Goal: Task Accomplishment & Management: Complete application form

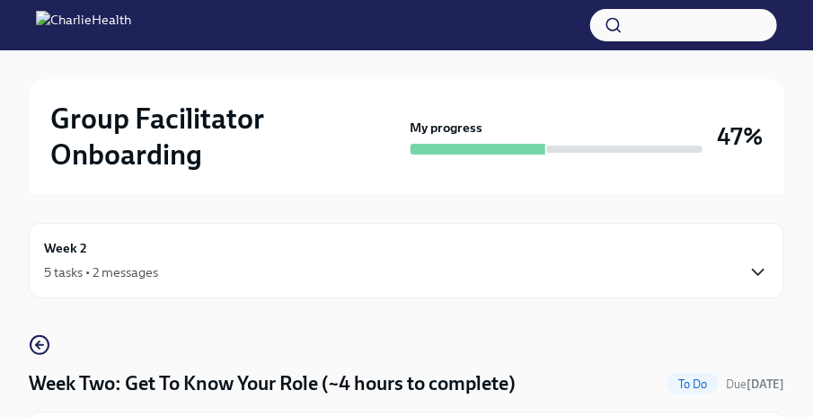
click at [758, 263] on icon "button" at bounding box center [759, 272] width 22 height 22
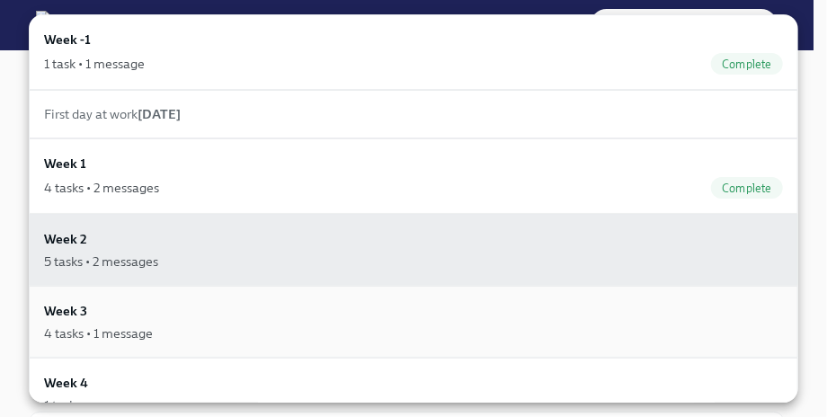
click at [148, 324] on div "4 tasks • 1 message" at bounding box center [98, 333] width 109 height 18
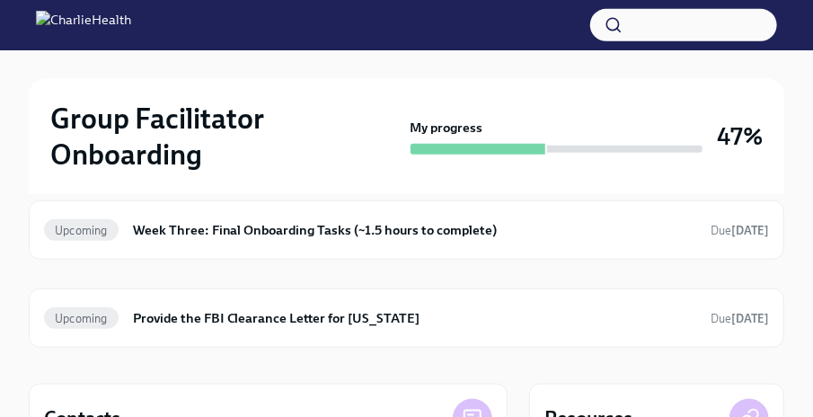
scroll to position [438, 0]
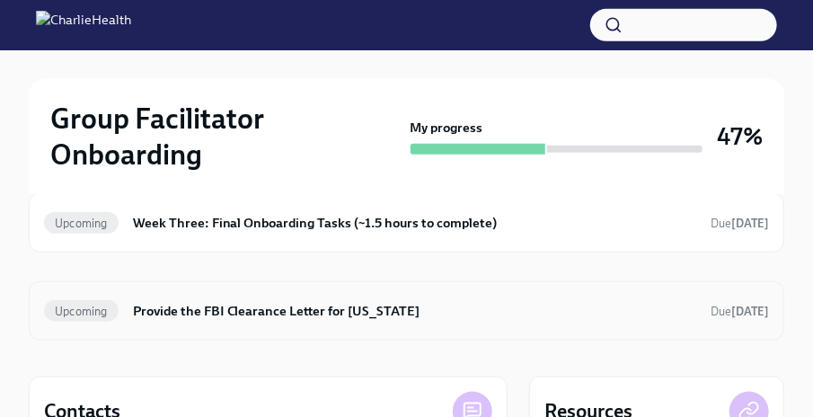
click at [350, 312] on h6 "Provide the FBI Clearance Letter for [US_STATE]" at bounding box center [414, 311] width 563 height 20
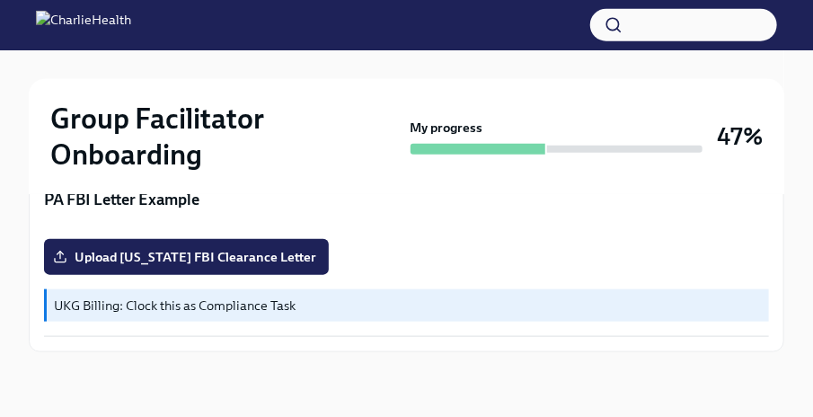
scroll to position [719, 0]
click at [202, 266] on span "Upload [US_STATE] FBI Clearance Letter" at bounding box center [187, 257] width 260 height 18
click at [0, 0] on input "Upload [US_STATE] FBI Clearance Letter" at bounding box center [0, 0] width 0 height 0
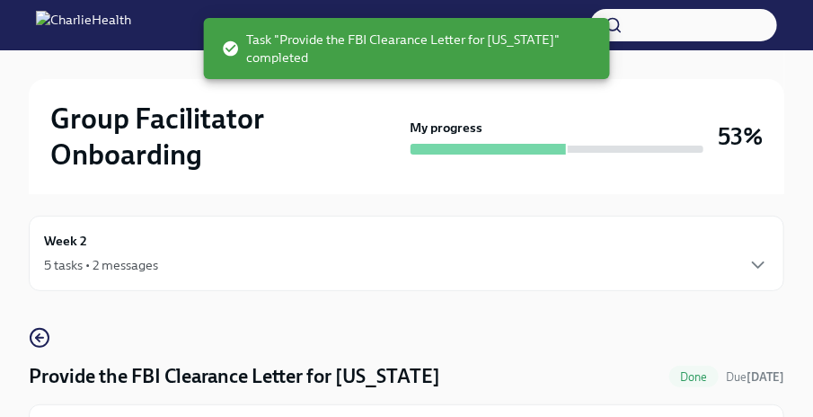
scroll to position [0, 0]
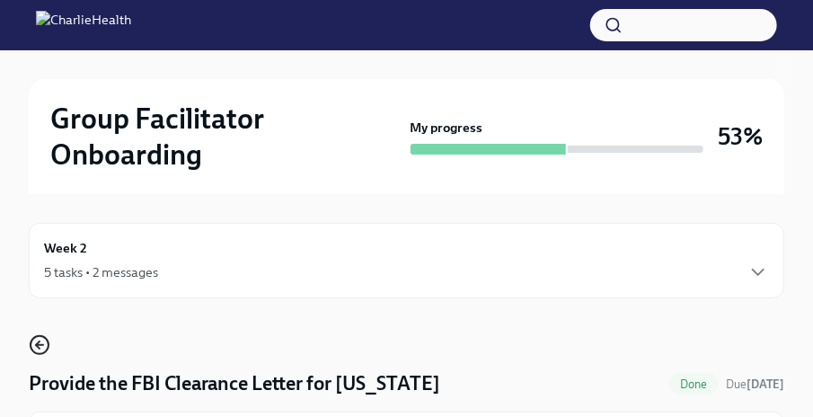
click at [36, 345] on icon "button" at bounding box center [38, 344] width 4 height 7
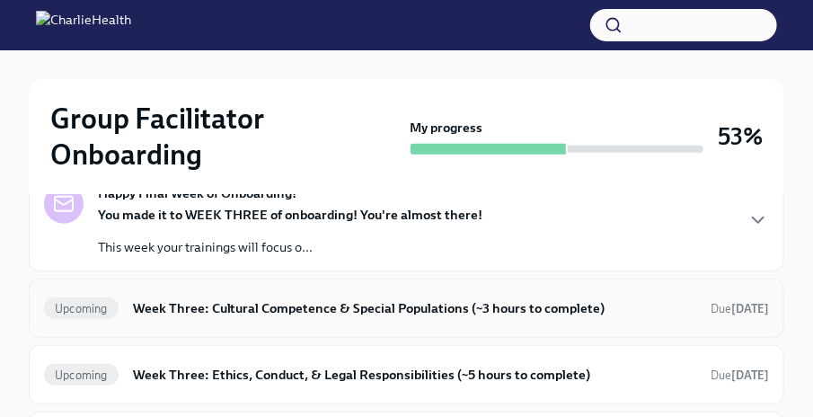
scroll to position [223, 0]
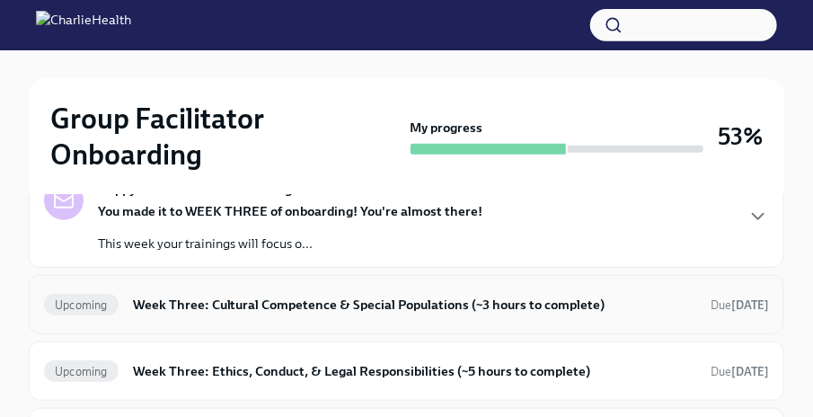
click at [435, 322] on div "Upcoming Week Three: Cultural Competence & Special Populations (~3 hours to com…" at bounding box center [407, 304] width 756 height 59
click at [505, 303] on h6 "Week Three: Cultural Competence & Special Populations (~3 hours to complete)" at bounding box center [414, 305] width 563 height 20
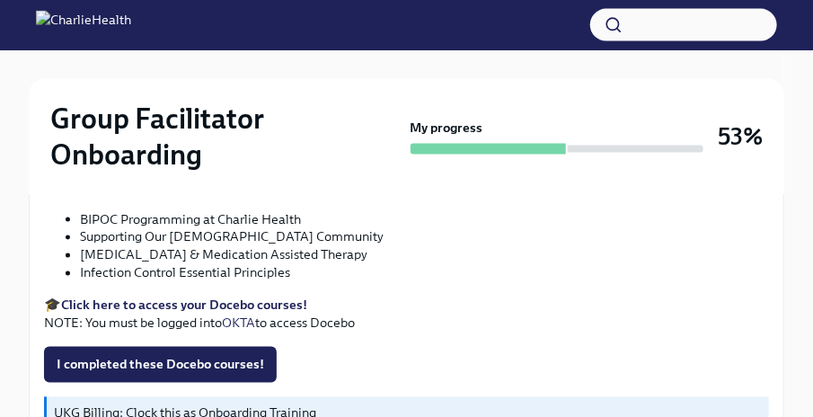
scroll to position [808, 0]
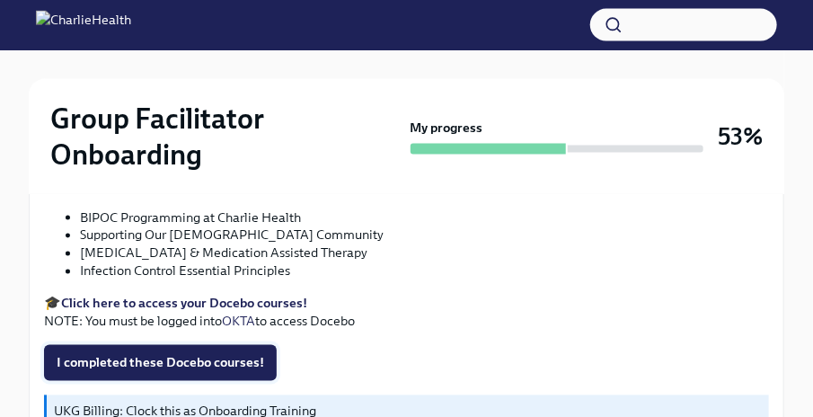
click at [178, 356] on span "I completed these Docebo courses!" at bounding box center [161, 363] width 208 height 18
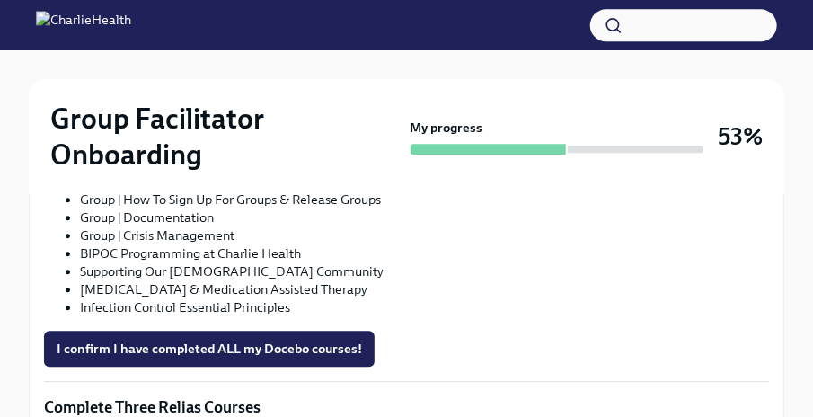
scroll to position [1389, 0]
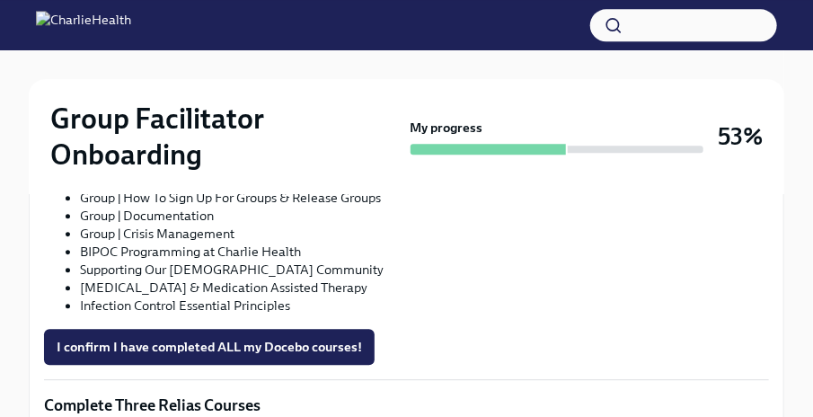
drag, startPoint x: 216, startPoint y: 344, endPoint x: 311, endPoint y: 322, distance: 97.9
click at [222, 344] on span "I confirm I have completed ALL my Docebo courses!" at bounding box center [209, 347] width 305 height 18
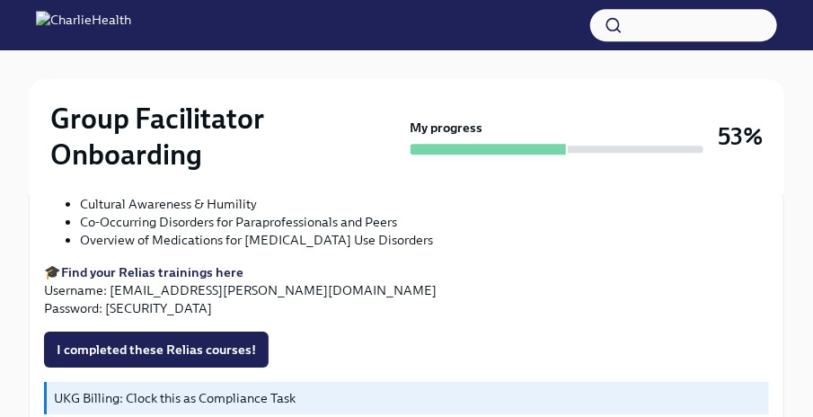
scroll to position [1678, 0]
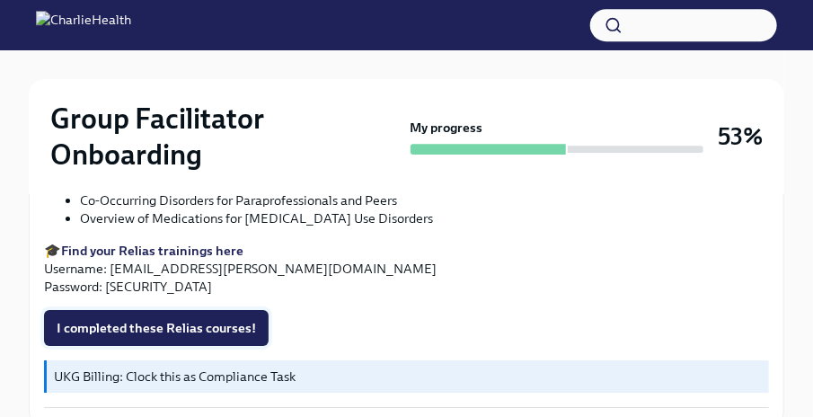
click at [190, 324] on span "I completed these Relias courses!" at bounding box center [156, 328] width 199 height 18
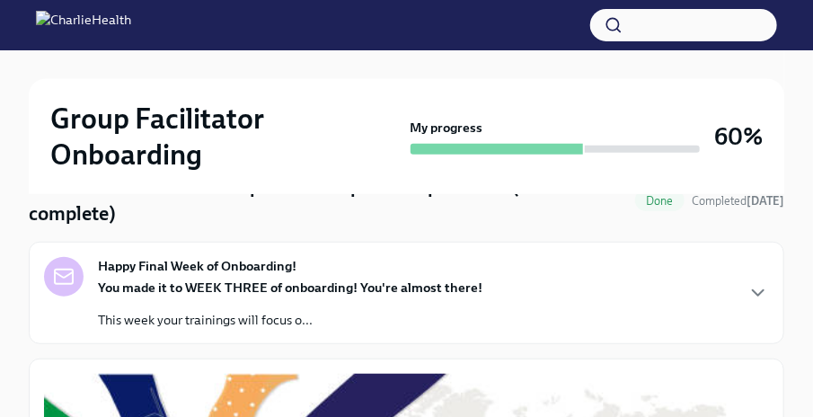
scroll to position [0, 0]
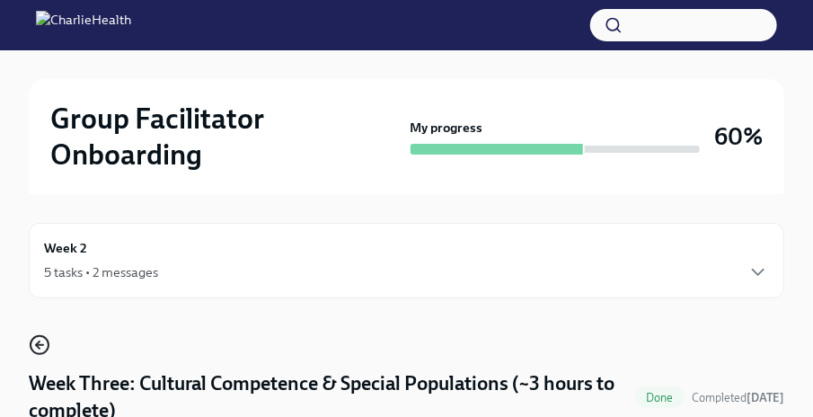
click at [45, 337] on circle "button" at bounding box center [40, 345] width 18 height 18
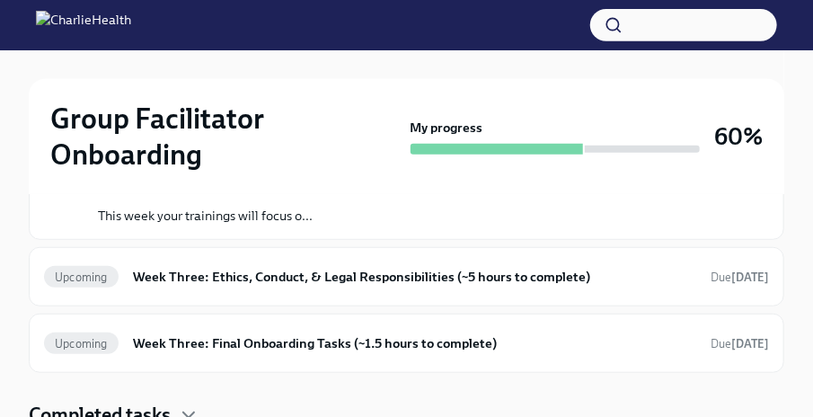
scroll to position [256, 0]
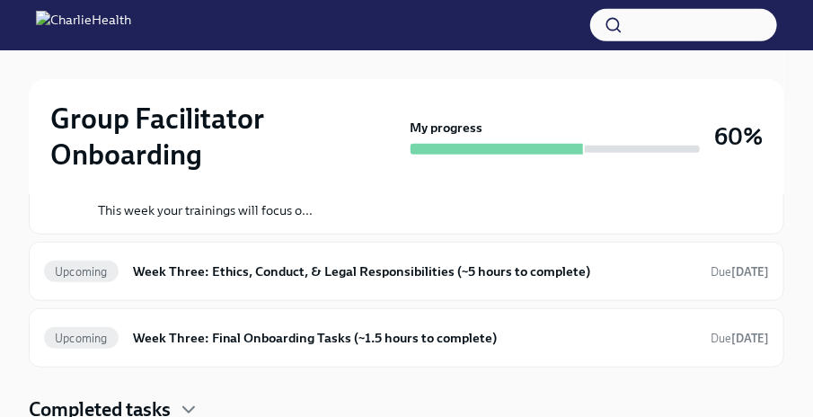
click at [474, 331] on h6 "Week Three: Final Onboarding Tasks (~1.5 hours to complete)" at bounding box center [414, 338] width 563 height 20
